Goal: Task Accomplishment & Management: Use online tool/utility

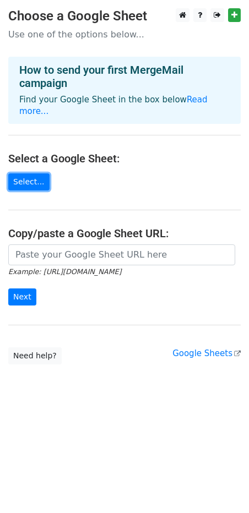
click at [36, 173] on link "Select..." at bounding box center [28, 181] width 41 height 17
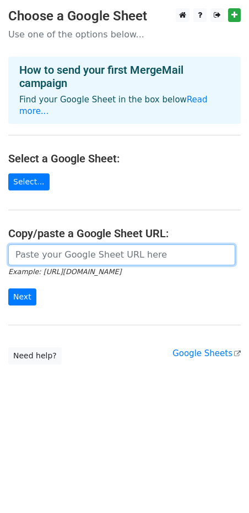
click at [60, 244] on input "url" at bounding box center [121, 254] width 227 height 21
paste input "https://docs.google.com/spreadsheets/d/1OICRhkuq4CYChj3-kVdBki8M7wuaRIOEuM6HiZA…"
type input "https://docs.google.com/spreadsheets/d/1OICRhkuq4CYChj3-kVdBki8M7wuaRIOEuM6HiZA…"
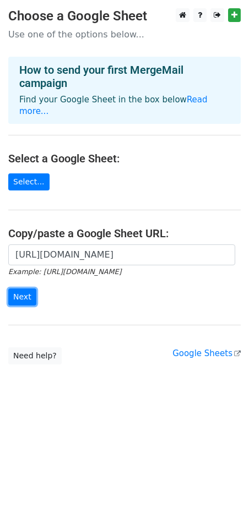
scroll to position [0, 0]
click at [20, 288] on input "Next" at bounding box center [22, 296] width 28 height 17
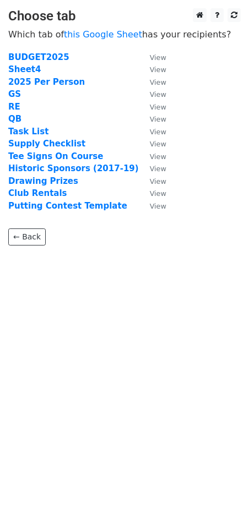
click at [26, 70] on strong "Sheet4" at bounding box center [24, 69] width 32 height 10
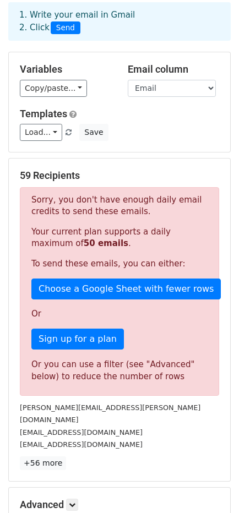
scroll to position [54, 0]
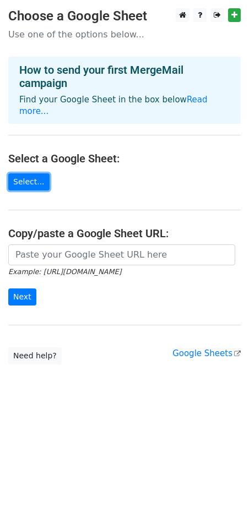
click at [39, 173] on link "Select..." at bounding box center [28, 181] width 41 height 17
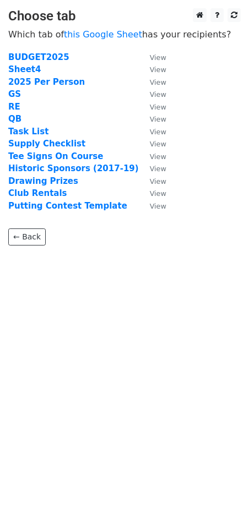
click at [22, 68] on strong "Sheet4" at bounding box center [24, 69] width 32 height 10
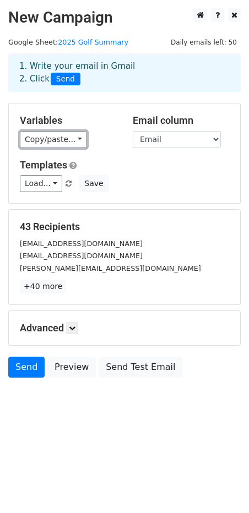
click at [61, 139] on link "Copy/paste..." at bounding box center [53, 139] width 67 height 17
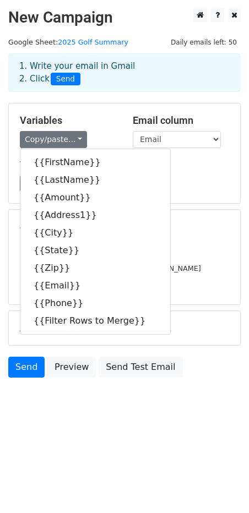
click at [119, 115] on div "Variables Copy/paste... {{FirstName}} {{LastName}} {{Amount}} {{Address1}} {{Ci…" at bounding box center [68, 131] width 113 height 34
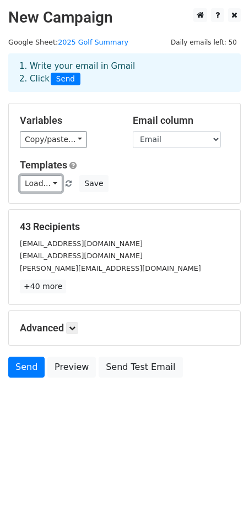
click at [49, 187] on link "Load..." at bounding box center [41, 183] width 42 height 17
click at [118, 183] on div "Load... No templates saved Save" at bounding box center [125, 183] width 226 height 17
click at [55, 185] on link "Load..." at bounding box center [41, 183] width 42 height 17
click at [106, 208] on span at bounding box center [106, 209] width 7 height 8
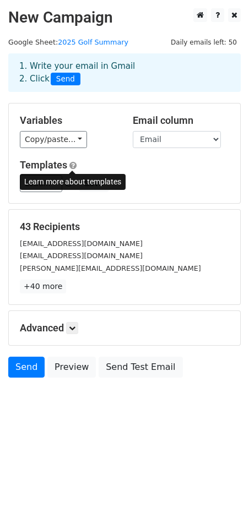
click at [74, 165] on span at bounding box center [72, 165] width 7 height 8
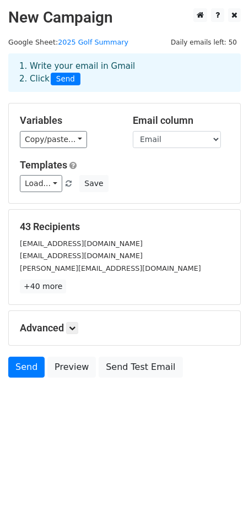
click at [117, 157] on div "Variables Copy/paste... {{FirstName}} {{LastName}} {{Amount}} {{Address1}} {{Ci…" at bounding box center [124, 153] width 231 height 100
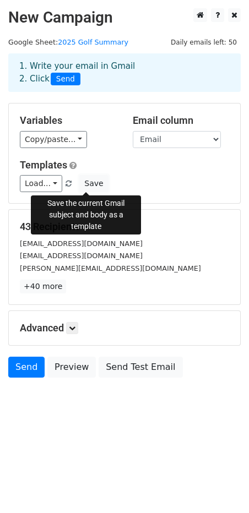
click at [85, 187] on button "Save" at bounding box center [93, 183] width 29 height 17
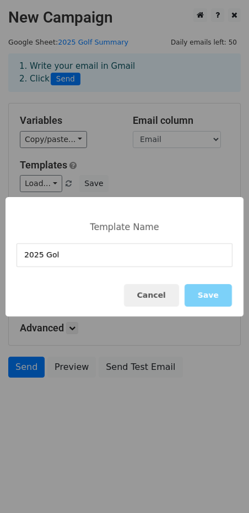
type input "2025 Golf"
click at [215, 293] on button "Save" at bounding box center [207, 295] width 47 height 23
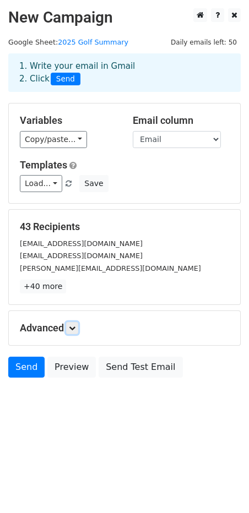
click at [71, 328] on icon at bounding box center [72, 328] width 7 height 7
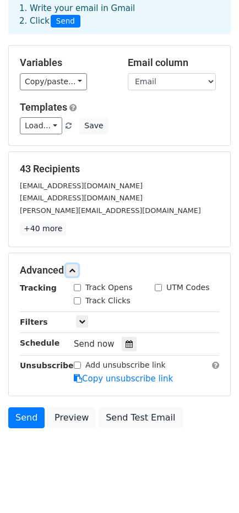
scroll to position [63, 0]
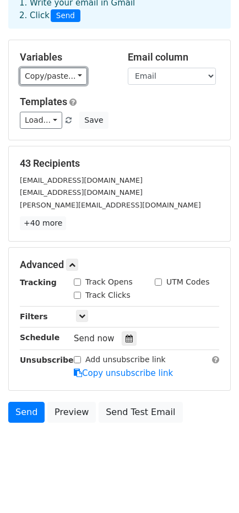
click at [67, 75] on link "Copy/paste..." at bounding box center [53, 76] width 67 height 17
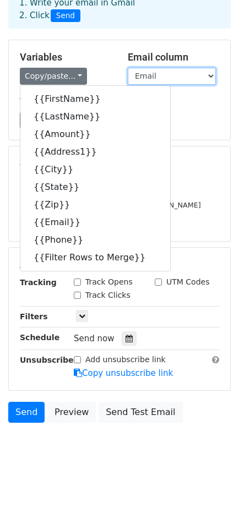
click at [197, 76] on select "FirstName LastName Amount Address1 City State Zip Email Phone Filter Rows to Me…" at bounding box center [172, 76] width 88 height 17
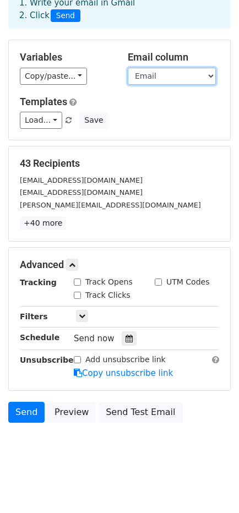
click at [197, 76] on select "FirstName LastName Amount Address1 City State Zip Email Phone Filter Rows to Me…" at bounding box center [172, 76] width 88 height 17
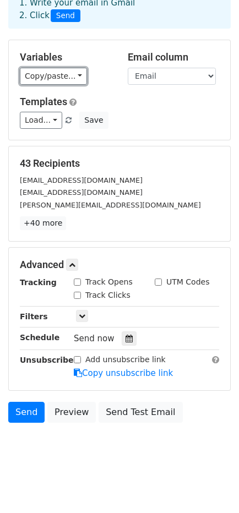
click at [48, 79] on link "Copy/paste..." at bounding box center [53, 76] width 67 height 17
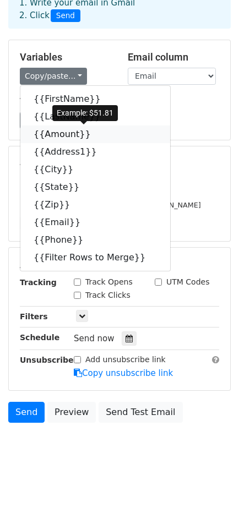
click at [53, 134] on link "{{Amount}}" at bounding box center [95, 135] width 150 height 18
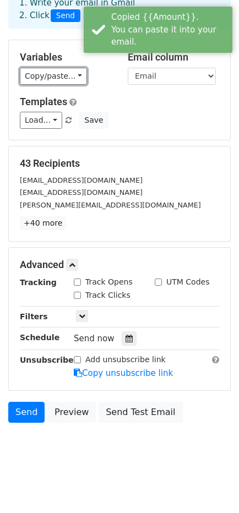
click at [70, 80] on link "Copy/paste..." at bounding box center [53, 76] width 67 height 17
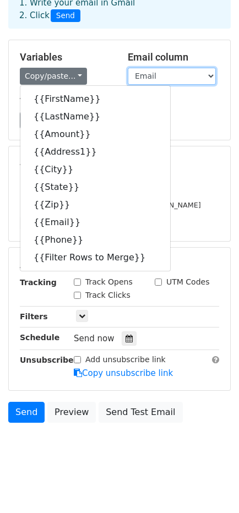
click at [154, 84] on select "FirstName LastName Amount Address1 City State Zip Email Phone Filter Rows to Me…" at bounding box center [172, 76] width 88 height 17
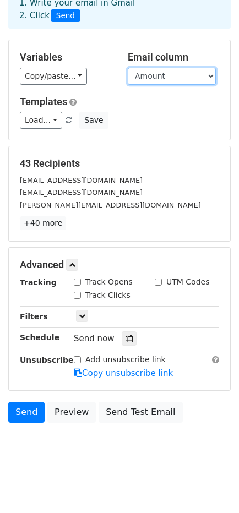
click at [128, 68] on select "FirstName LastName Amount Address1 City State Zip Email Phone Filter Rows to Me…" at bounding box center [172, 76] width 88 height 17
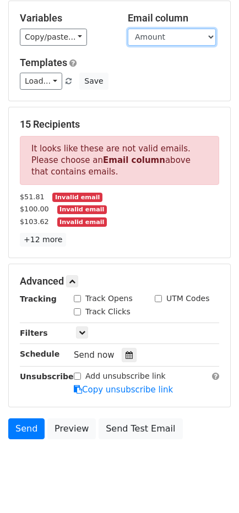
scroll to position [118, 0]
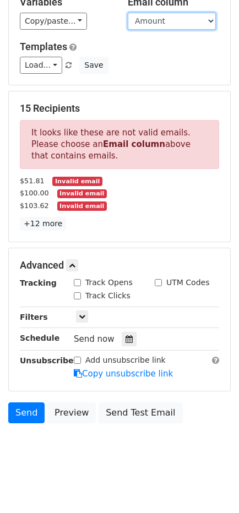
click at [168, 23] on select "FirstName LastName Amount Address1 City State Zip Email Phone Filter Rows to Me…" at bounding box center [172, 21] width 88 height 17
select select "Email"
click at [128, 13] on select "FirstName LastName Amount Address1 City State Zip Email Phone Filter Rows to Me…" at bounding box center [172, 21] width 88 height 17
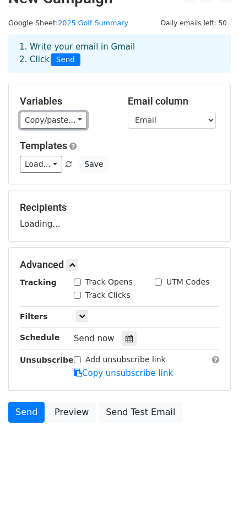
click at [67, 22] on main "New Campaign Daily emails left: 50 Google Sheet: 2025 Golf Summary 1. Write you…" at bounding box center [119, 208] width 239 height 439
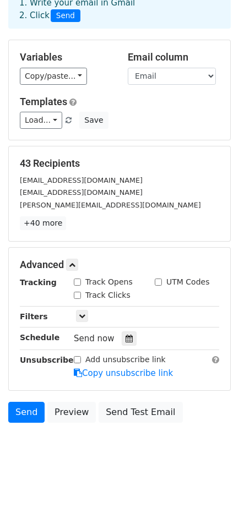
click at [64, 112] on div "Load... No templates saved Save" at bounding box center [120, 120] width 216 height 17
click at [107, 83] on div "Copy/paste... {{FirstName}} {{LastName}} {{Amount}} {{Address1}} {{City}} {{Sta…" at bounding box center [65, 76] width 91 height 17
click at [42, 69] on link "Copy/paste..." at bounding box center [53, 76] width 67 height 17
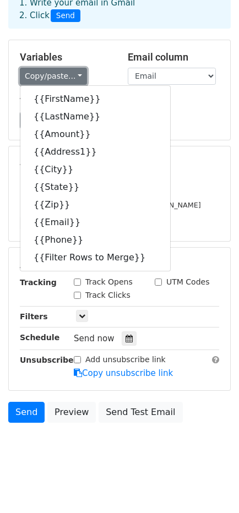
click at [42, 69] on link "Copy/paste..." at bounding box center [53, 76] width 67 height 17
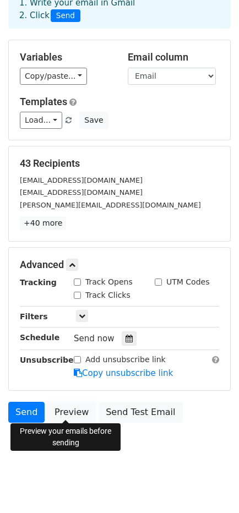
click at [69, 408] on link "Preview" at bounding box center [71, 412] width 48 height 21
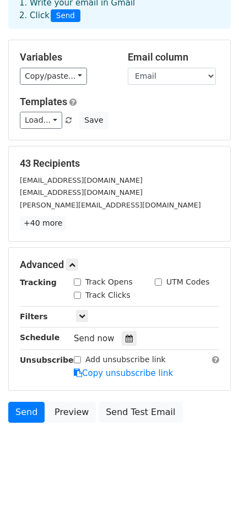
click at [149, 116] on div "Load... No templates saved Save" at bounding box center [120, 120] width 216 height 17
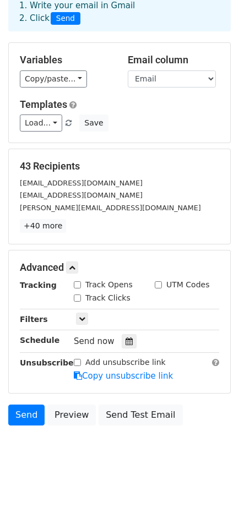
scroll to position [61, 0]
drag, startPoint x: 3, startPoint y: 329, endPoint x: 121, endPoint y: 143, distance: 220.0
click at [121, 143] on main "New Campaign Daily emails left: 50 Google Sheet: 2025 Golf Summary 1. Write you…" at bounding box center [119, 188] width 239 height 483
click at [146, 144] on form "Variables Copy/paste... {{FirstName}} {{LastName}} {{Amount}} {{Address1}} {{Ci…" at bounding box center [119, 236] width 222 height 389
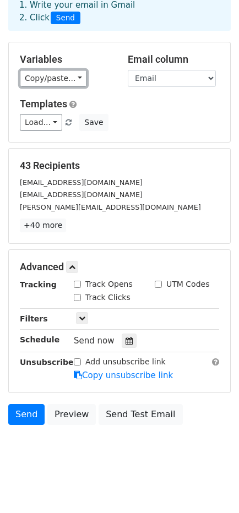
click at [67, 81] on link "Copy/paste..." at bounding box center [53, 78] width 67 height 17
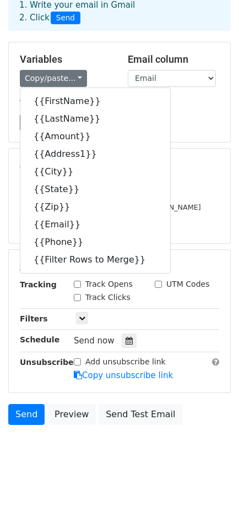
click at [102, 58] on h5 "Variables" at bounding box center [65, 59] width 91 height 12
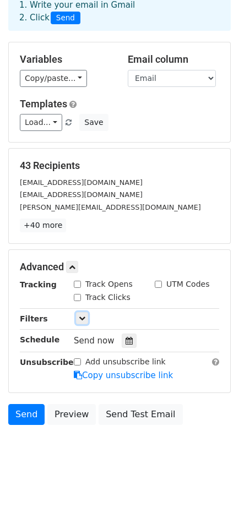
click at [77, 320] on link at bounding box center [82, 318] width 12 height 12
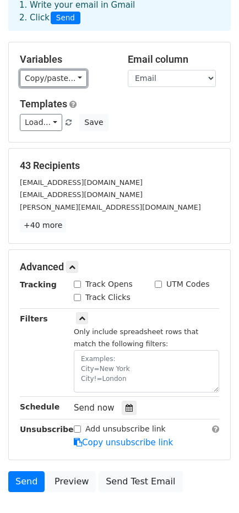
click at [67, 79] on link "Copy/paste..." at bounding box center [53, 78] width 67 height 17
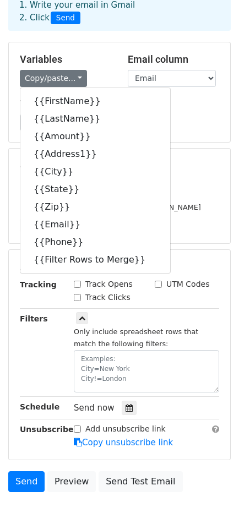
click at [216, 130] on div "Variables Copy/paste... {{FirstName}} {{LastName}} {{Amount}} {{Address1}} {{Ci…" at bounding box center [119, 92] width 221 height 100
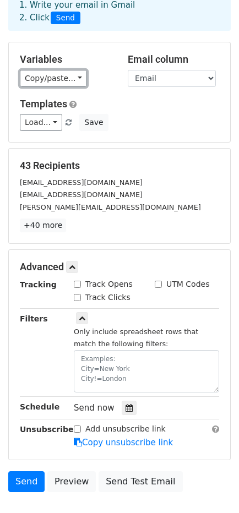
click at [62, 78] on link "Copy/paste..." at bounding box center [53, 78] width 67 height 17
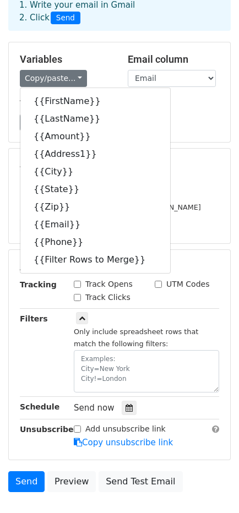
click at [178, 103] on h5 "Templates" at bounding box center [119, 104] width 199 height 12
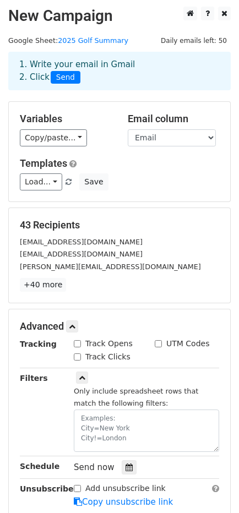
scroll to position [0, 0]
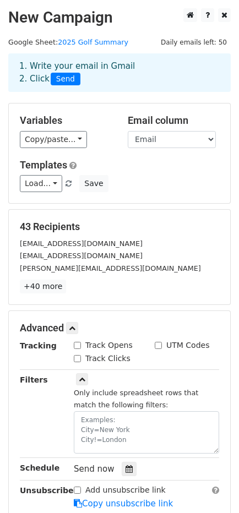
click at [113, 182] on div "Load... No templates saved Save" at bounding box center [120, 183] width 216 height 17
click at [90, 102] on div "1. Write your email in Gmail 2. Click Send" at bounding box center [119, 81] width 239 height 44
click at [70, 141] on link "Copy/paste..." at bounding box center [53, 139] width 67 height 17
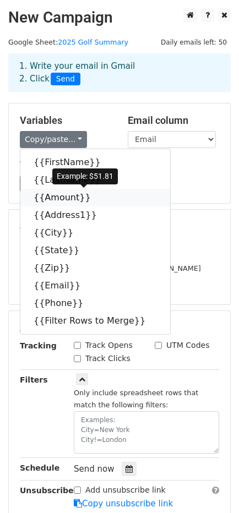
click at [43, 196] on link "{{Amount}}" at bounding box center [95, 198] width 150 height 18
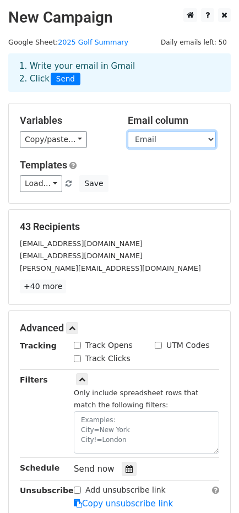
click at [155, 140] on select "FirstName LastName Amount Address1 City State Zip Email Phone Filter Rows to Me…" at bounding box center [172, 139] width 88 height 17
click at [94, 109] on div "Variables Copy/paste... {{FirstName}} {{LastName}} {{Amount}} {{Address1}} {{Ci…" at bounding box center [119, 153] width 221 height 100
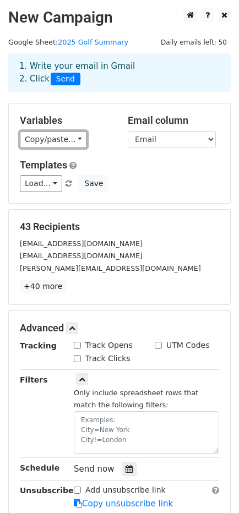
click at [64, 135] on link "Copy/paste..." at bounding box center [53, 139] width 67 height 17
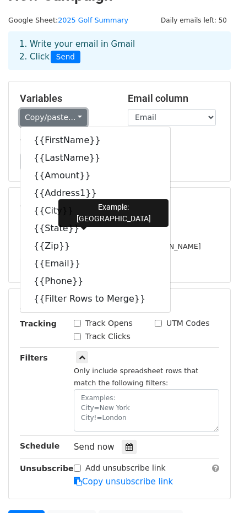
scroll to position [23, 0]
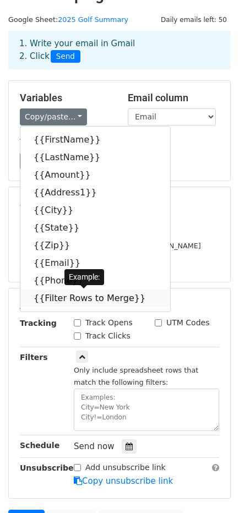
click at [148, 299] on icon at bounding box center [152, 297] width 9 height 9
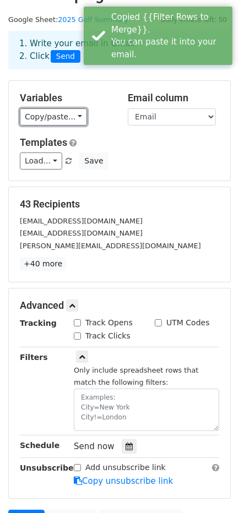
click at [67, 116] on link "Copy/paste..." at bounding box center [53, 116] width 67 height 17
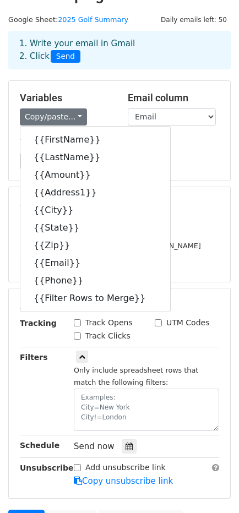
click at [87, 83] on div "Variables Copy/paste... {{FirstName}} {{LastName}} {{Amount}} {{Address1}} {{Ci…" at bounding box center [119, 131] width 221 height 100
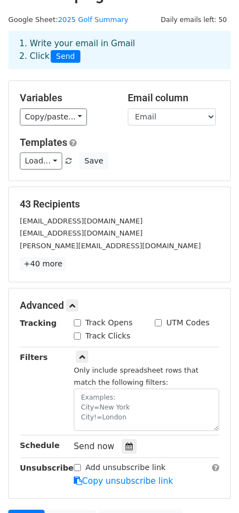
scroll to position [102, 0]
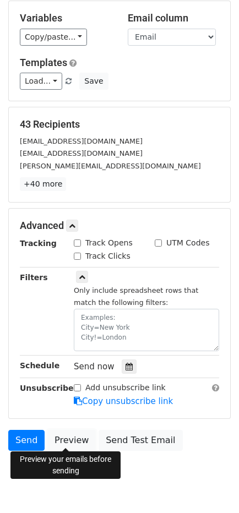
click at [80, 435] on link "Preview" at bounding box center [71, 440] width 48 height 21
click at [63, 434] on link "Preview" at bounding box center [71, 440] width 48 height 21
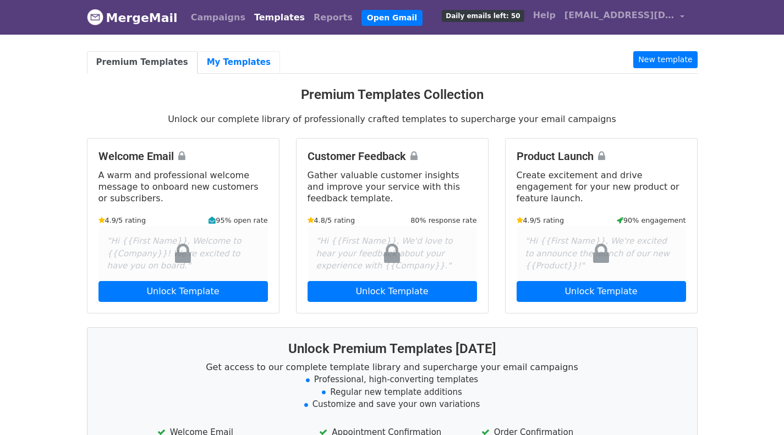
click at [219, 62] on link "My Templates" at bounding box center [239, 62] width 83 height 23
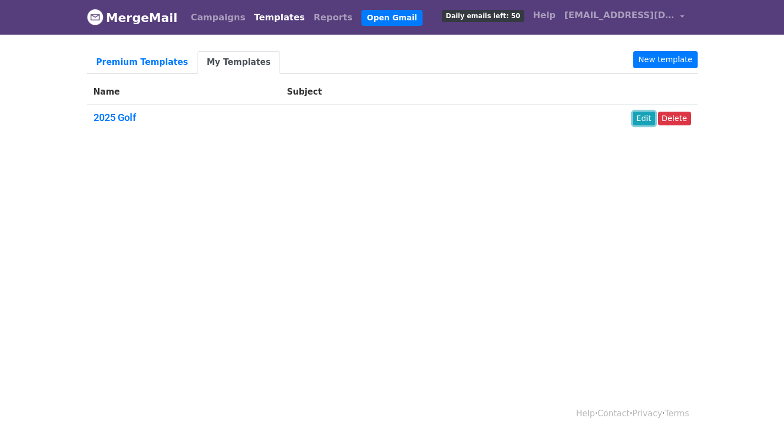
click at [646, 122] on link "Edit" at bounding box center [644, 119] width 23 height 14
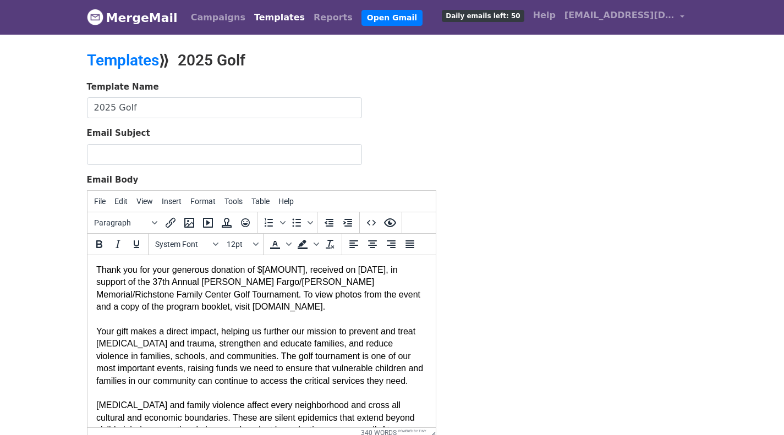
click at [277, 319] on div "Thank you for your generous donation of $[AMOUNT], received on [DATE], in suppo…" at bounding box center [261, 430] width 331 height 333
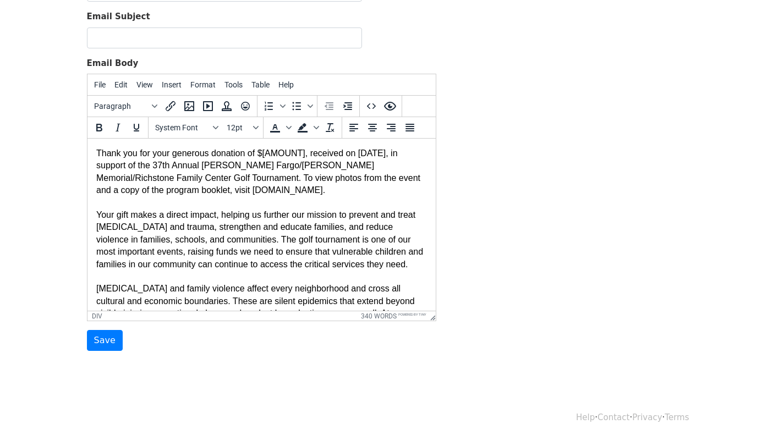
scroll to position [121, 0]
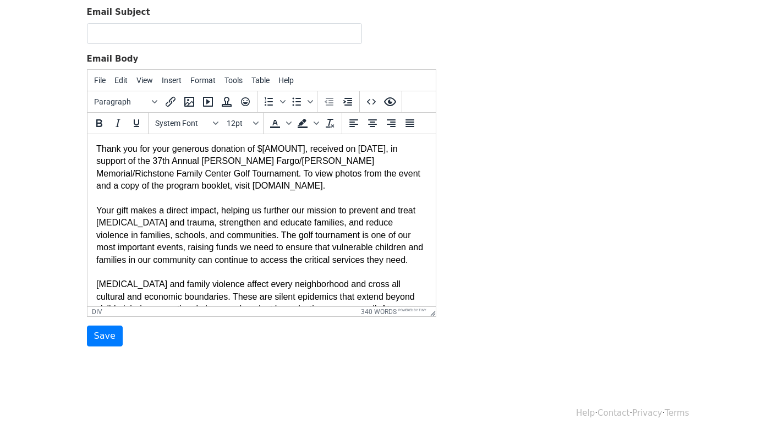
click at [262, 149] on div "Thank you for your generous donation of $[AMOUNT], received on [DATE], in suppo…" at bounding box center [261, 309] width 331 height 333
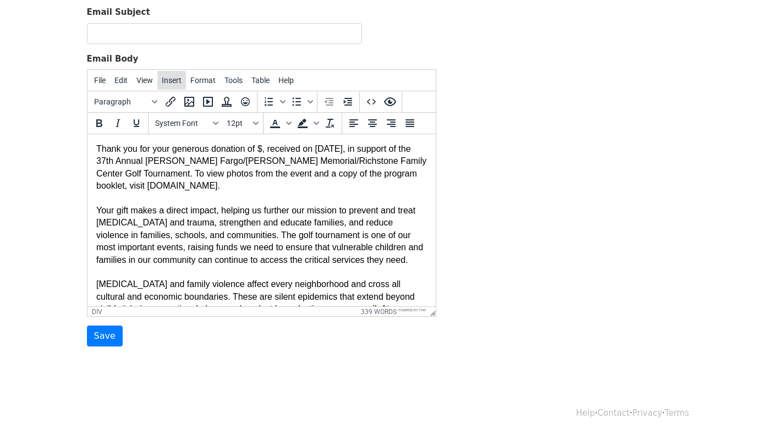
click at [176, 83] on span "Insert" at bounding box center [172, 80] width 20 height 9
click at [334, 186] on div "Thank you for your generous donation of $, received on [DATE], in support of th…" at bounding box center [261, 309] width 331 height 333
click at [240, 82] on button "Tools" at bounding box center [233, 80] width 27 height 19
click at [121, 170] on div "Thank you for your generous donation of $, received on [DATE], in support of th…" at bounding box center [261, 309] width 331 height 333
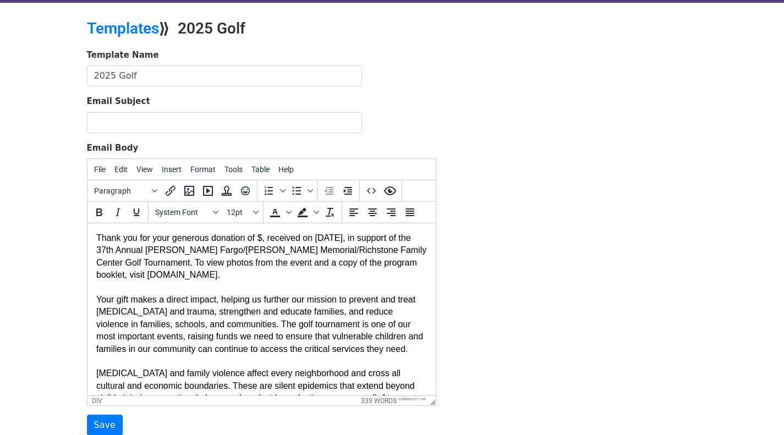
scroll to position [0, 0]
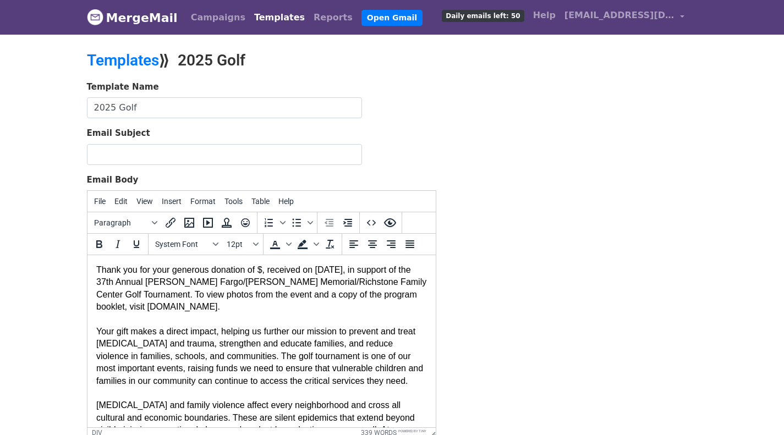
click at [96, 269] on div "Thank you for your generous donation of $, received on [DATE], in support of th…" at bounding box center [261, 430] width 331 height 333
click at [152, 351] on div "Thank you for your generous donation of $, received on [DATE], in support of th…" at bounding box center [261, 430] width 331 height 333
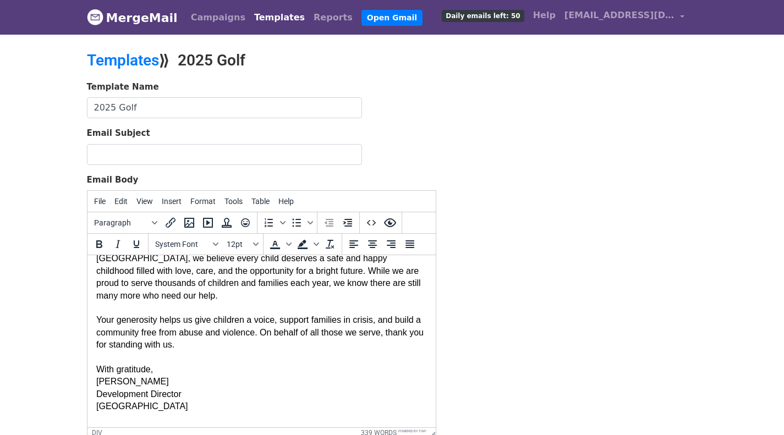
scroll to position [184, 0]
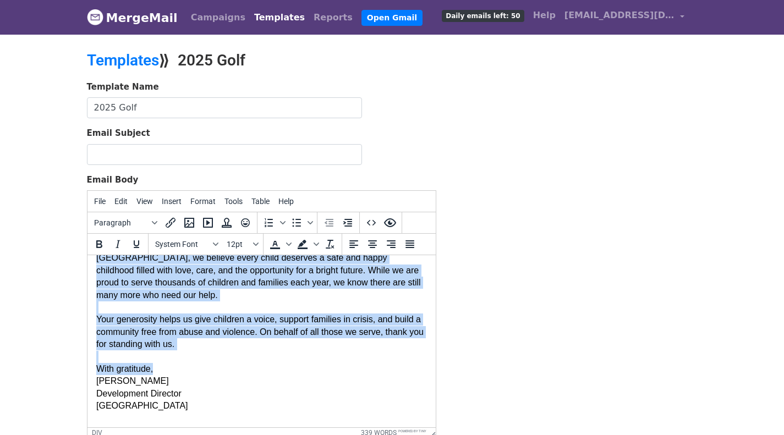
click at [192, 370] on div "Thank you for your generous donation of $, received on [DATE], in support of th…" at bounding box center [261, 246] width 331 height 333
copy div "Thank you for your generous donation of $, received on [DATE], in support of th…"
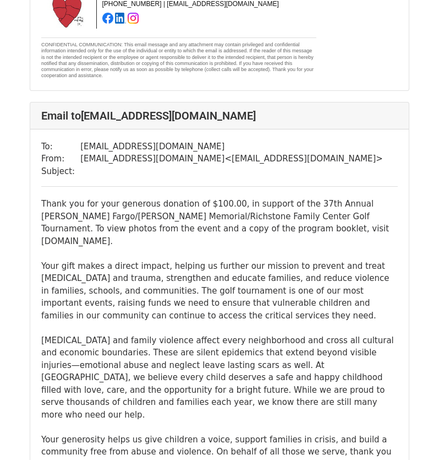
scroll to position [2164, 0]
